Goal: Task Accomplishment & Management: Manage account settings

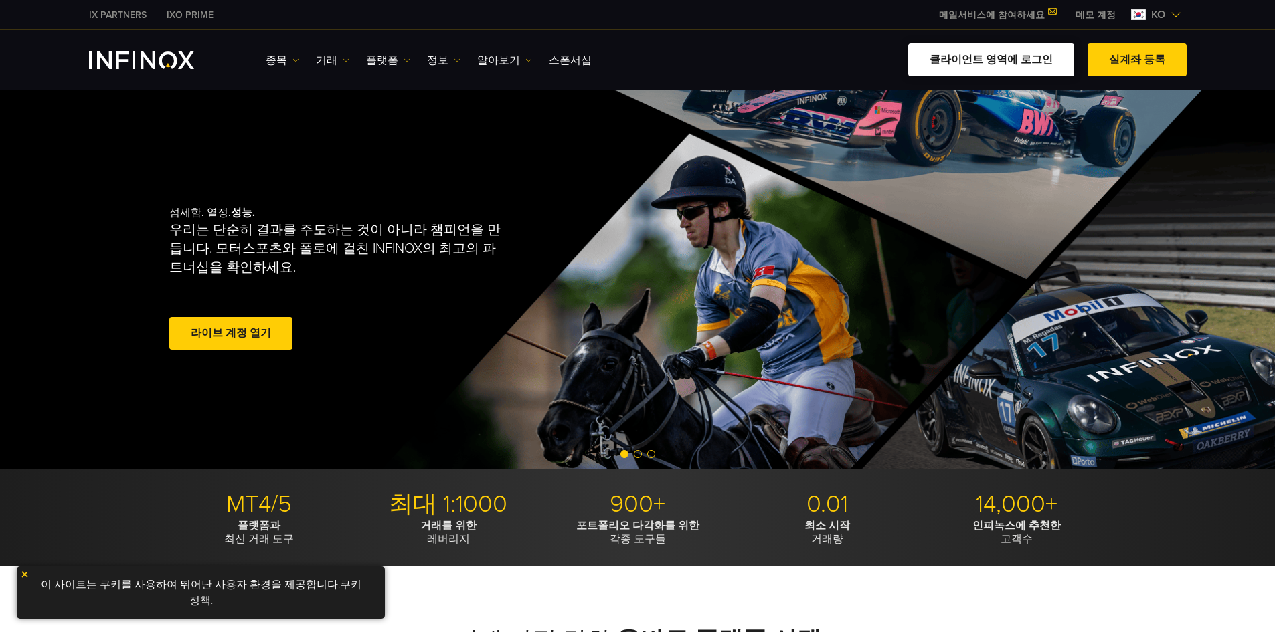
click at [1000, 66] on link "클라이언트 영역에 로그인" at bounding box center [991, 59] width 166 height 33
click at [995, 66] on link "클라이언트 영역에 로그인" at bounding box center [991, 59] width 166 height 33
drag, startPoint x: 0, startPoint y: 0, endPoint x: 988, endPoint y: 64, distance: 989.6
click at [988, 64] on link "클라이언트 영역에 로그인" at bounding box center [991, 59] width 166 height 33
click at [1016, 57] on link "클라이언트 영역에 로그인" at bounding box center [991, 59] width 166 height 33
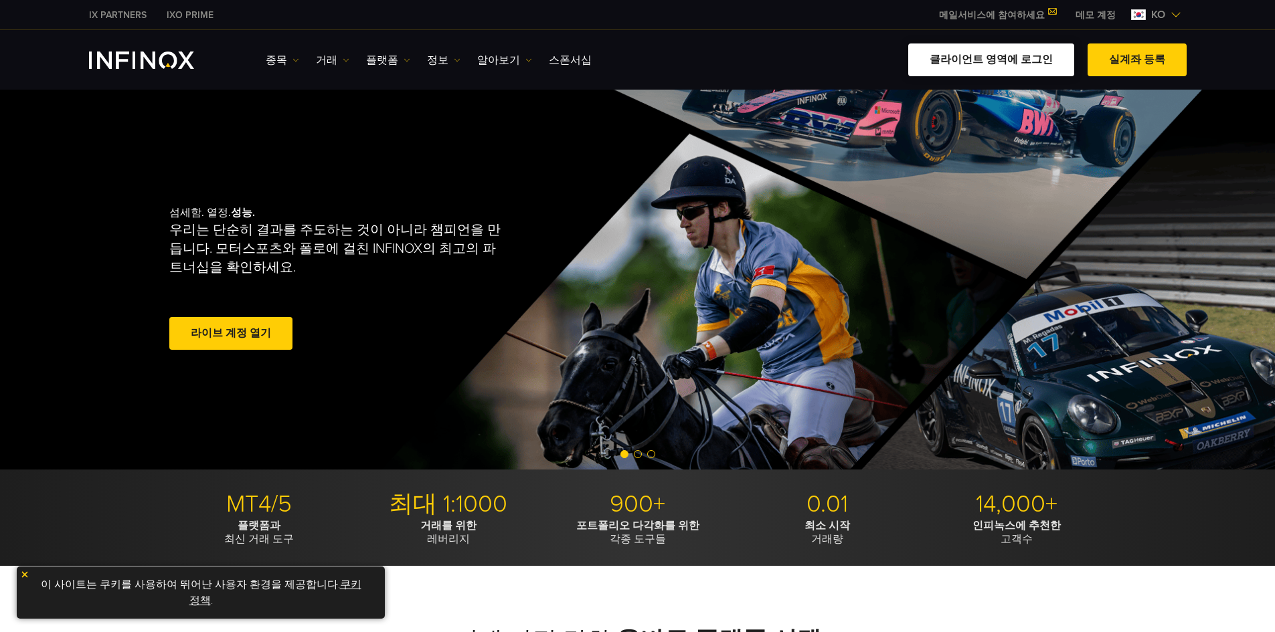
click at [987, 63] on link "클라이언트 영역에 로그인" at bounding box center [991, 59] width 166 height 33
